Goal: Use online tool/utility: Utilize a website feature to perform a specific function

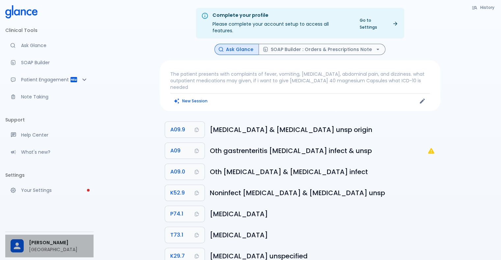
click at [54, 244] on span "[PERSON_NAME]" at bounding box center [58, 242] width 59 height 7
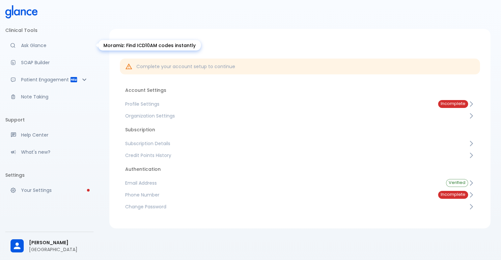
click at [34, 42] on p "Ask Glance" at bounding box center [54, 45] width 67 height 7
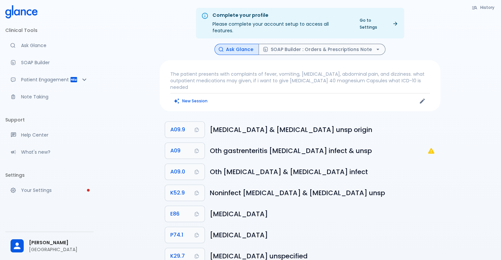
click at [21, 13] on icon at bounding box center [23, 12] width 5 height 6
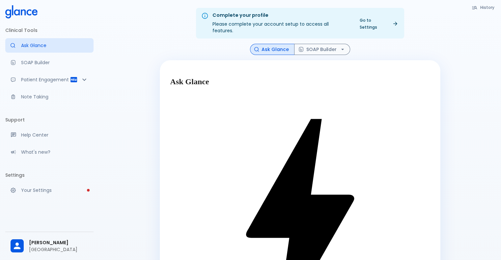
click at [156, 61] on div "History Ask Glance SOAP Builder Ask Glance Find the Right Diagnosis Code Instan…" at bounding box center [300, 236] width 296 height 385
type textarea "30F, weight loss, [MEDICAL_DATA], [MEDICAL_DATA], HR 121, [MEDICAL_DATA], TSH u…"
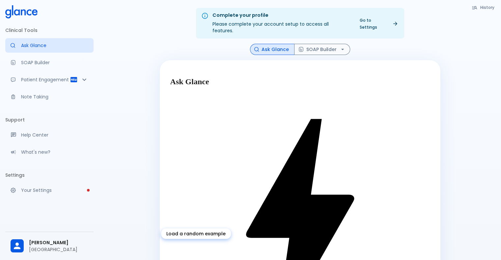
drag, startPoint x: 275, startPoint y: 188, endPoint x: 317, endPoint y: 190, distance: 41.9
drag, startPoint x: 384, startPoint y: 186, endPoint x: 321, endPoint y: 185, distance: 63.2
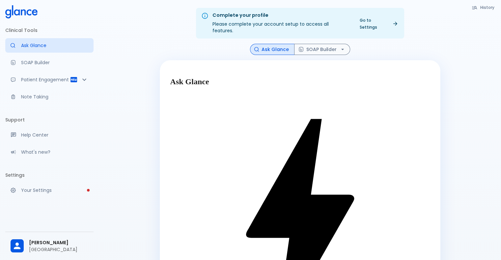
drag, startPoint x: 230, startPoint y: 196, endPoint x: 178, endPoint y: 195, distance: 52.0
drag, startPoint x: 386, startPoint y: 188, endPoint x: 284, endPoint y: 200, distance: 103.2
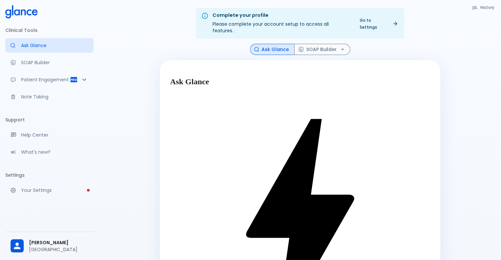
type textarea "45F with DM2, right [MEDICAL_DATA], fever, wound purulent, on [MEDICAL_DATA], s…"
